Goal: Navigation & Orientation: Understand site structure

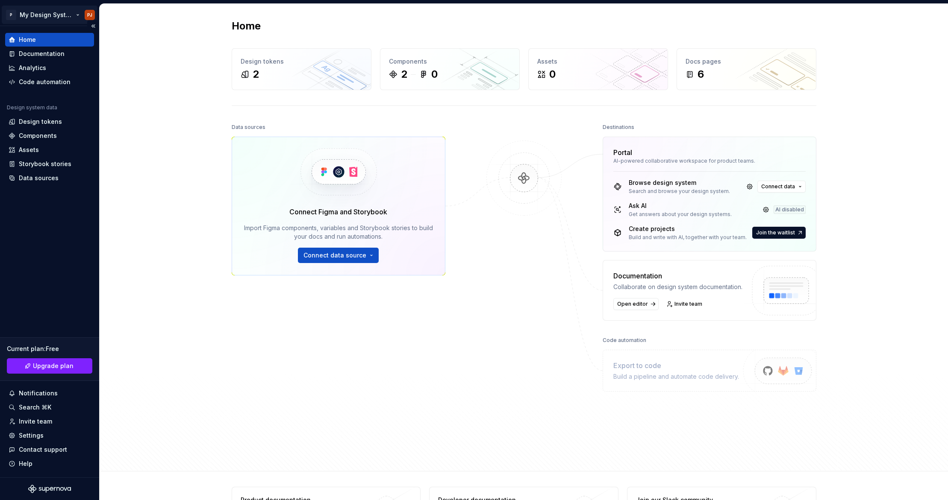
click at [26, 9] on html "P My Design System PJ Home Documentation Analytics Code automation Design syste…" at bounding box center [474, 250] width 948 height 500
click at [860, 77] on html "P My Design System PJ Home Documentation Analytics Code automation Design syste…" at bounding box center [474, 250] width 948 height 500
click at [335, 265] on div "Connect Figma and Storybook Import Figma components, variables and Storybook st…" at bounding box center [339, 206] width 214 height 139
click at [340, 257] on span "Connect data source" at bounding box center [334, 255] width 63 height 9
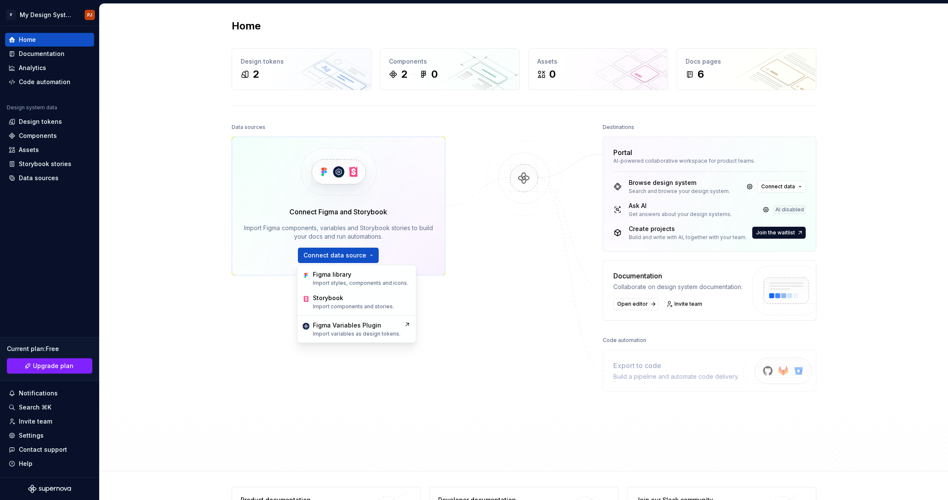
click at [291, 370] on div "Data sources Connect Figma and Storybook Import Figma components, variables and…" at bounding box center [339, 271] width 214 height 300
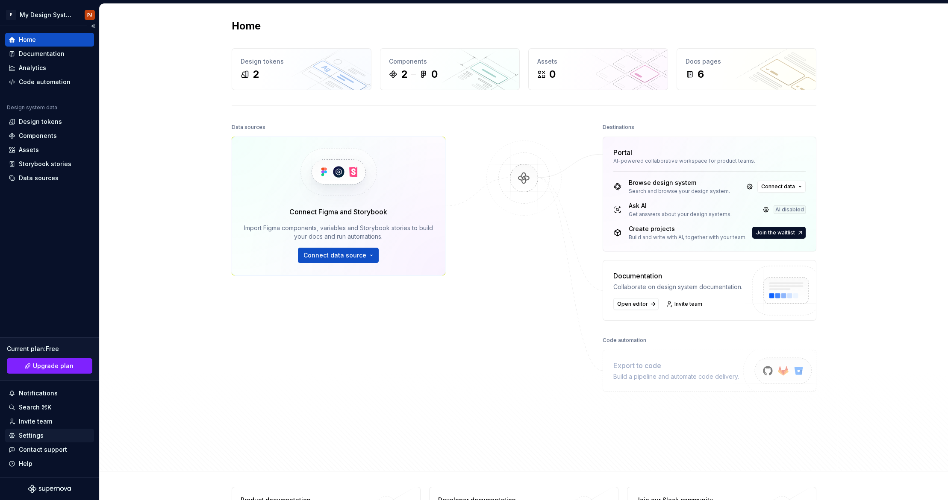
click at [33, 432] on div "Settings" at bounding box center [31, 436] width 25 height 9
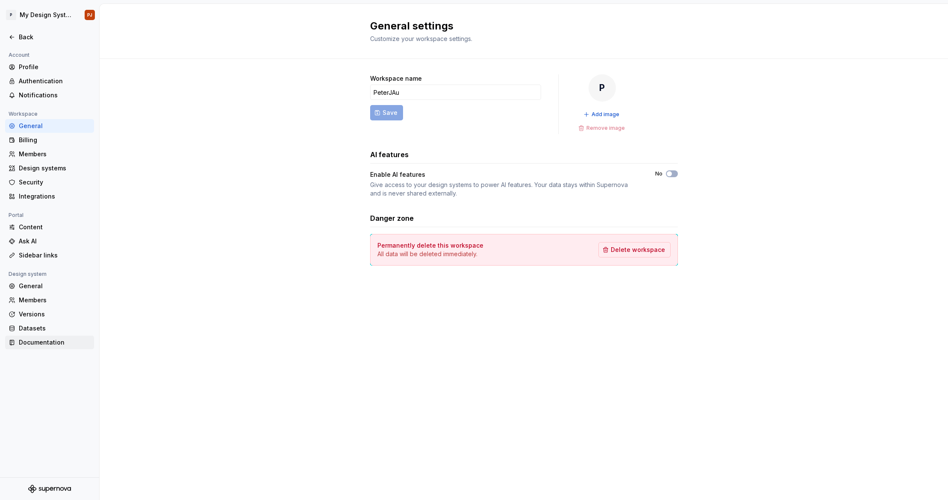
click at [44, 342] on div "Documentation" at bounding box center [55, 342] width 72 height 9
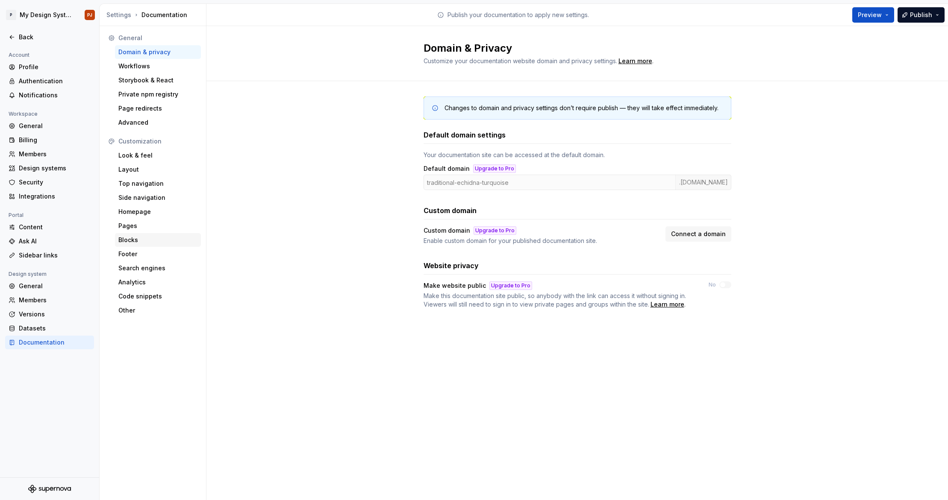
click at [144, 241] on div "Blocks" at bounding box center [157, 240] width 79 height 9
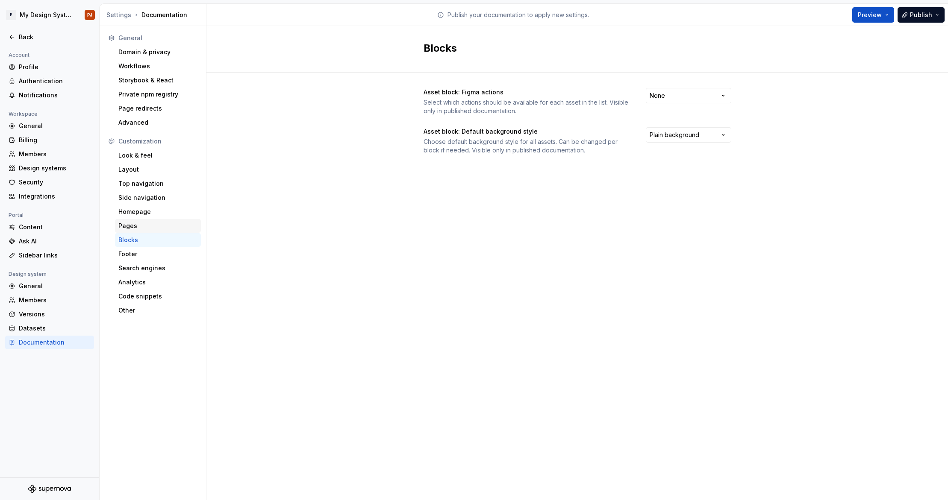
click at [148, 224] on div "Pages" at bounding box center [157, 226] width 79 height 9
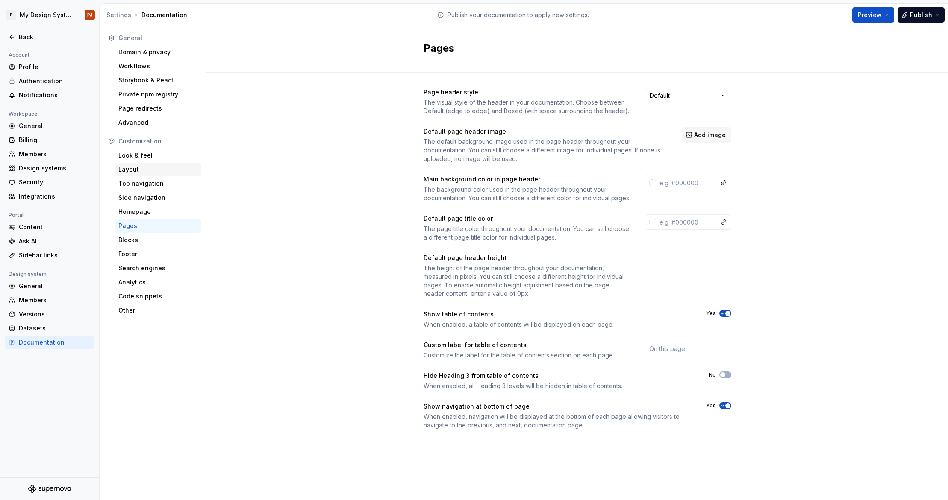
click at [129, 168] on div "Layout" at bounding box center [157, 169] width 79 height 9
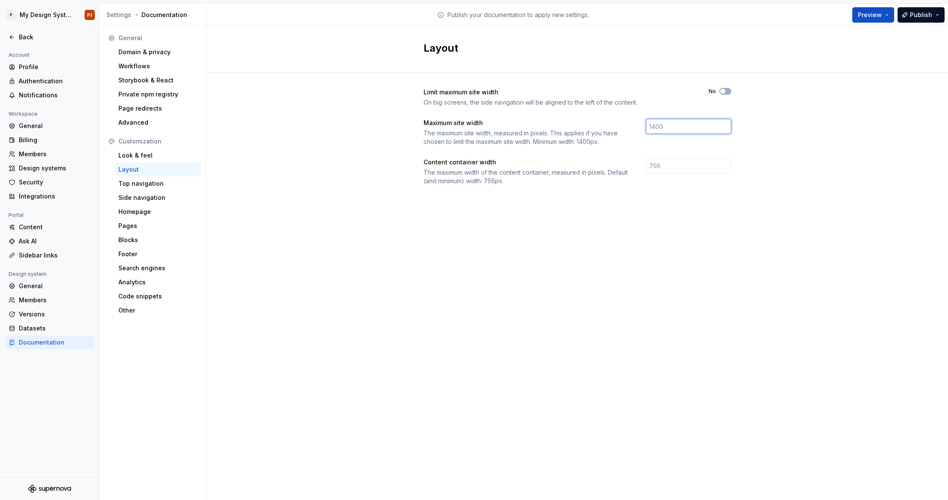
click at [711, 125] on input "number" at bounding box center [688, 126] width 85 height 15
click at [858, 133] on div "Limit maximum site width On big screens, the side navigation will be aligned to…" at bounding box center [576, 145] width 741 height 145
click at [869, 11] on span "Preview" at bounding box center [870, 15] width 24 height 9
click at [927, 19] on span "Publish" at bounding box center [921, 15] width 22 height 9
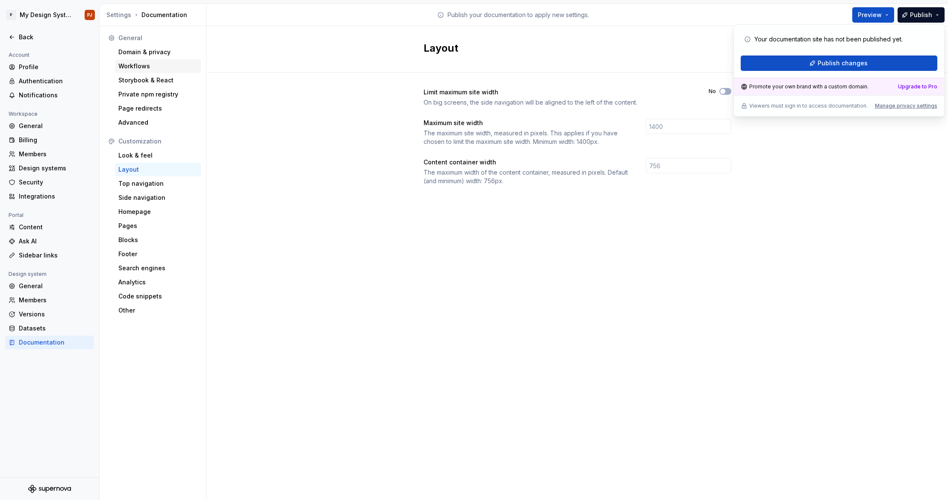
click at [132, 67] on div "Workflows" at bounding box center [157, 66] width 79 height 9
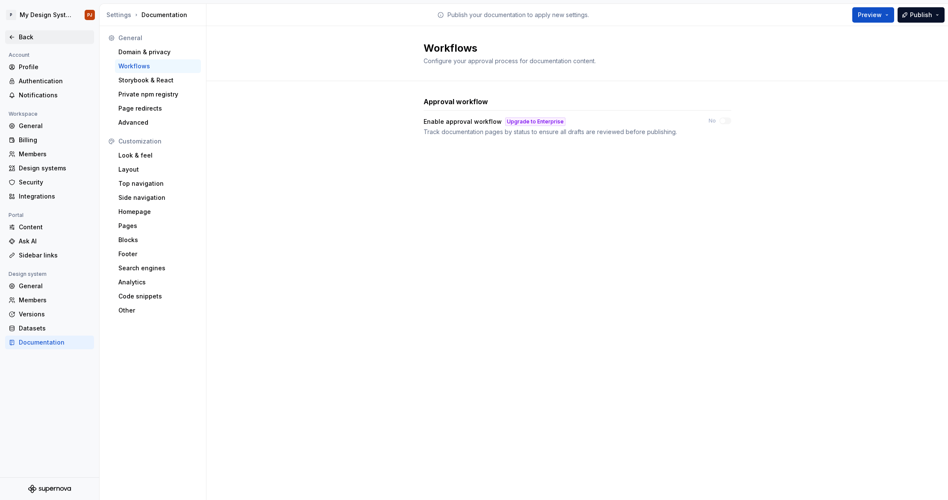
click at [21, 37] on div "Back" at bounding box center [55, 37] width 72 height 9
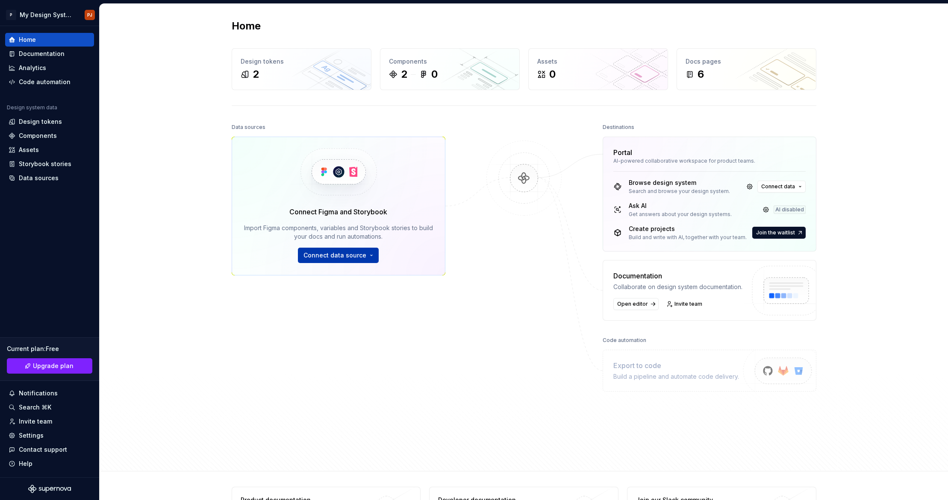
click at [341, 255] on span "Connect data source" at bounding box center [334, 255] width 63 height 9
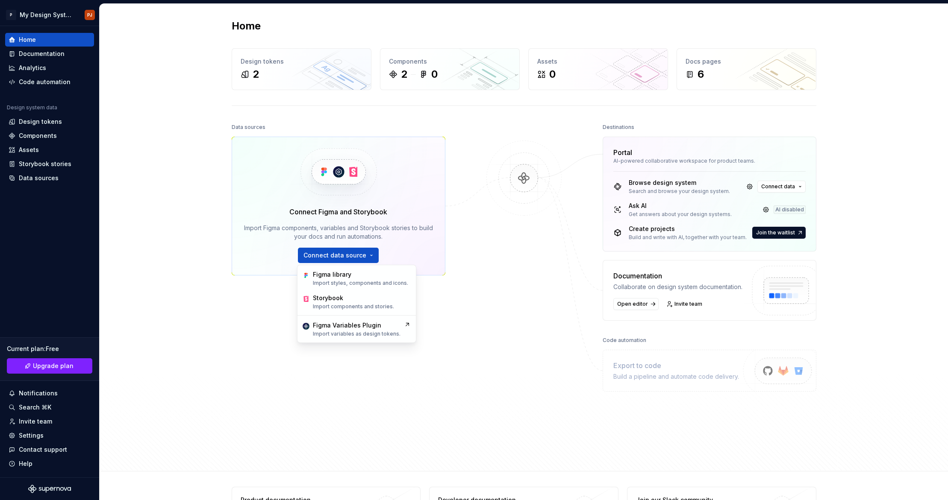
click at [250, 177] on div "Connect Figma and Storybook Import Figma components, variables and Storybook st…" at bounding box center [339, 206] width 214 height 139
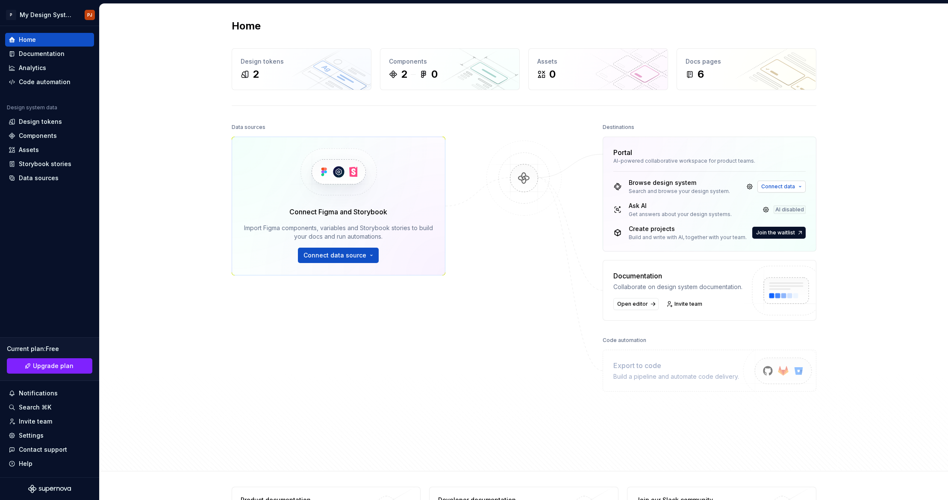
click at [784, 184] on span "Connect data" at bounding box center [778, 186] width 34 height 7
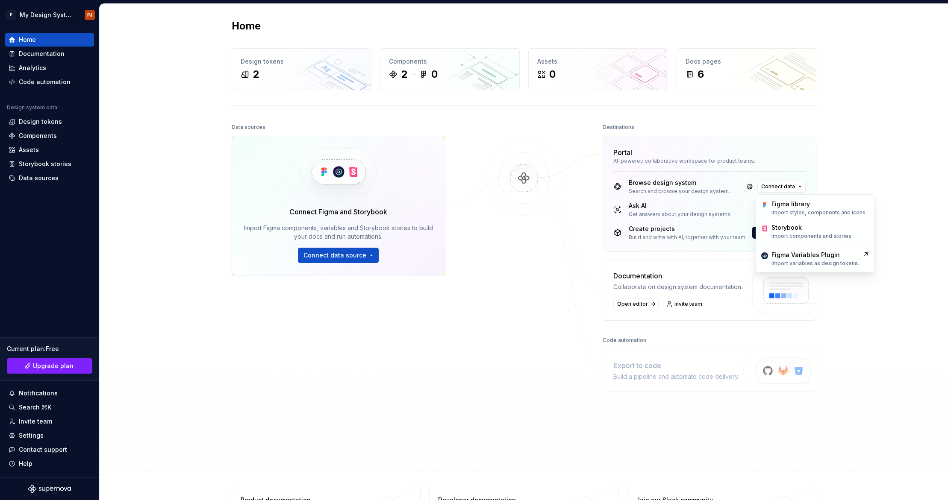
click at [844, 129] on div "Home Design tokens 2 Components 2 0 Assets 0 Docs pages 6 Data sources Connect …" at bounding box center [524, 238] width 848 height 468
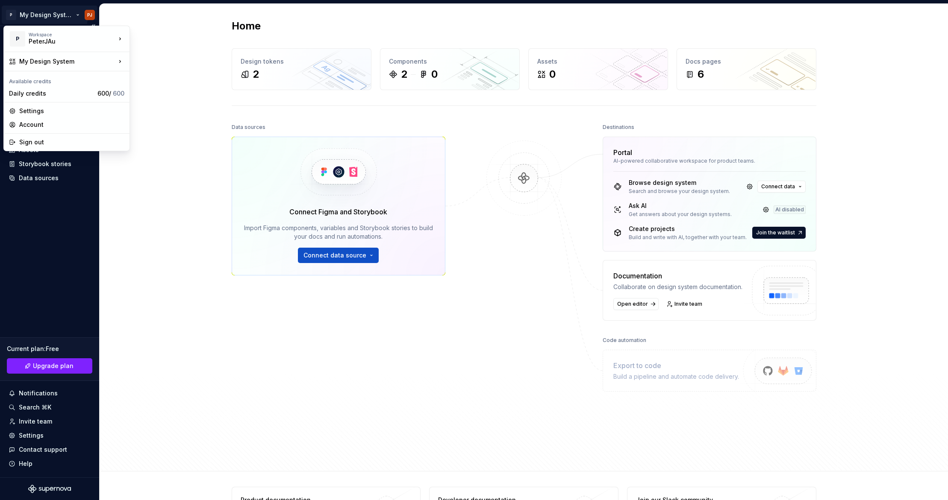
click at [50, 18] on html "P My Design System PJ Home Documentation Analytics Code automation Design syste…" at bounding box center [474, 250] width 948 height 500
click at [156, 224] on html "P My Design System PJ Home Documentation Analytics Code automation Design syste…" at bounding box center [474, 250] width 948 height 500
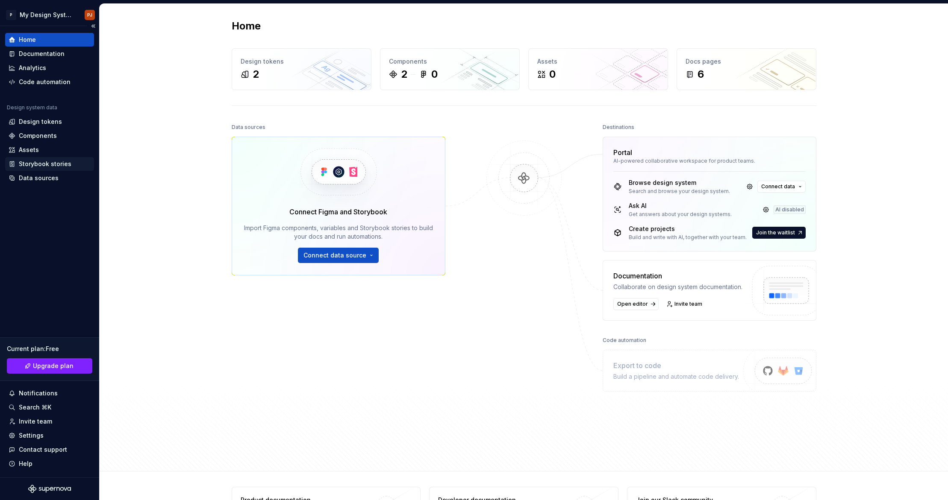
click at [68, 166] on div "Storybook stories" at bounding box center [45, 164] width 53 height 9
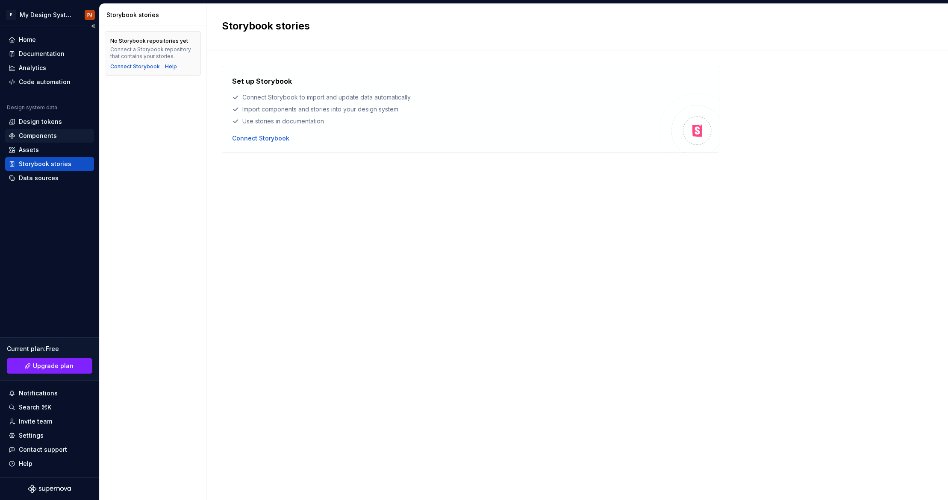
click at [62, 132] on div "Components" at bounding box center [50, 136] width 82 height 9
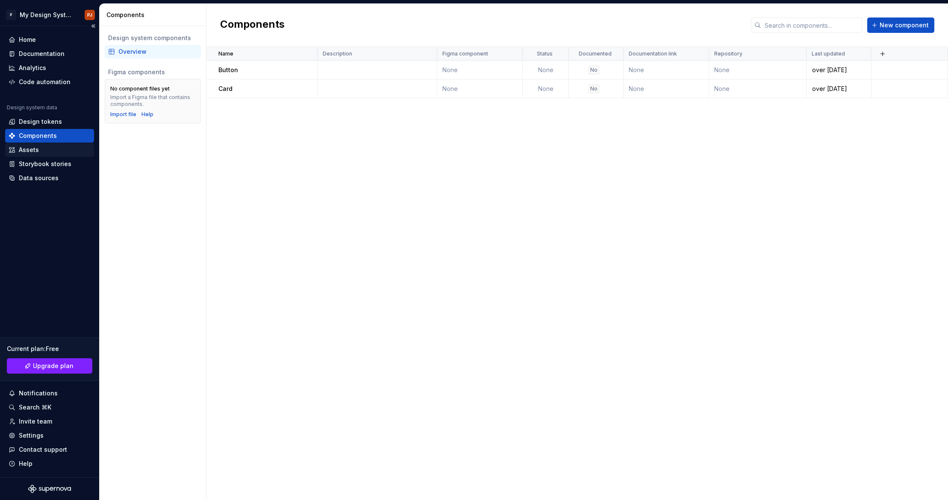
click at [28, 146] on div "Assets" at bounding box center [29, 150] width 20 height 9
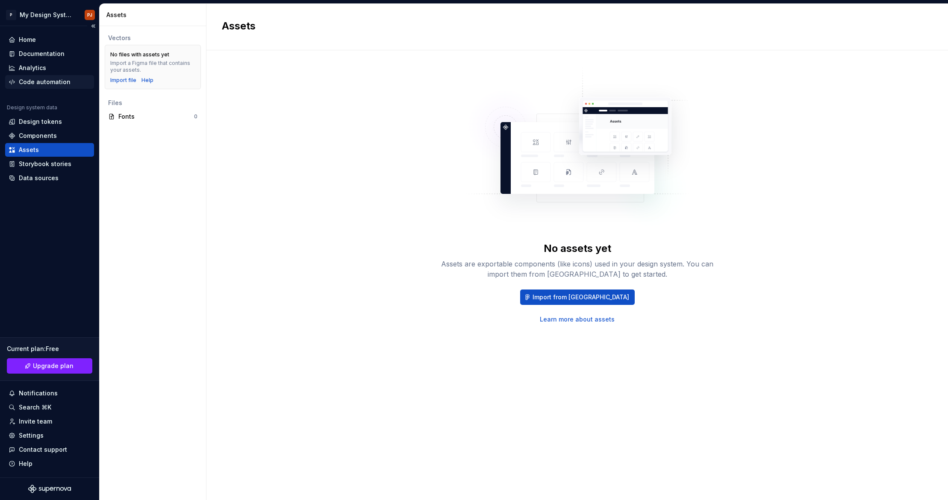
click at [40, 82] on div "Code automation" at bounding box center [45, 82] width 52 height 9
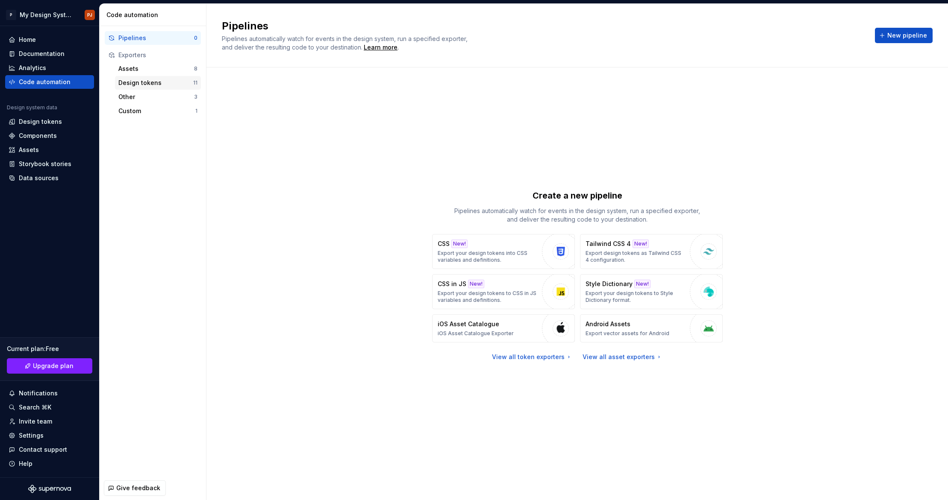
click at [141, 83] on div "Design tokens" at bounding box center [155, 83] width 75 height 9
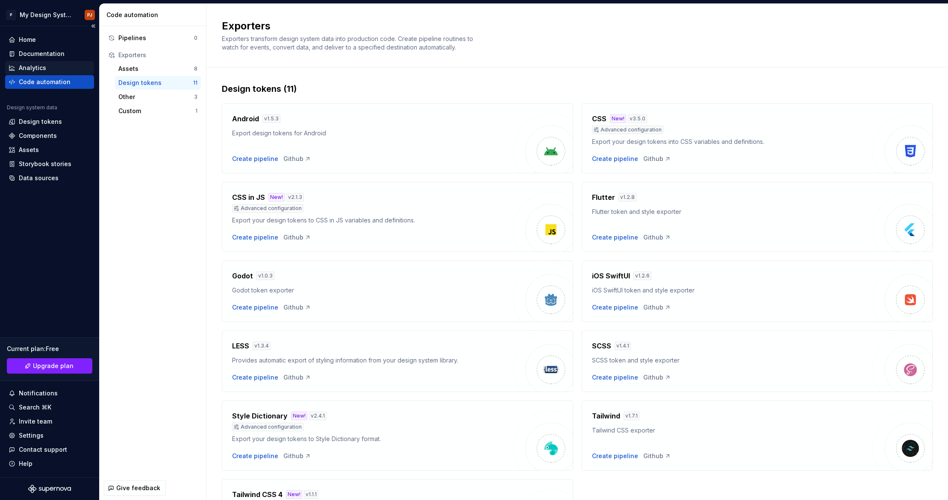
click at [20, 68] on div "Analytics" at bounding box center [32, 68] width 27 height 9
